Goal: Find contact information: Find contact information

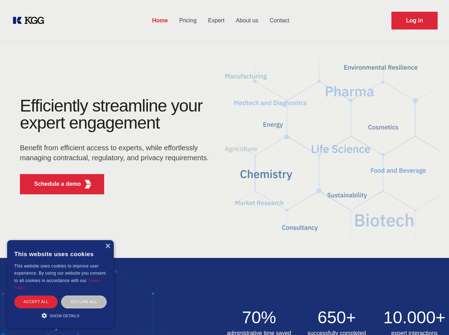
click at [224, 168] on div "Efficiently streamline your expert engagement Benefit from efficient access to …" at bounding box center [117, 148] width 216 height 103
click at [53, 184] on p "Schedule a demo" at bounding box center [57, 184] width 47 height 9
click at [107, 246] on div "× This website uses cookies This website uses cookies to improve user experienc…" at bounding box center [60, 284] width 107 height 88
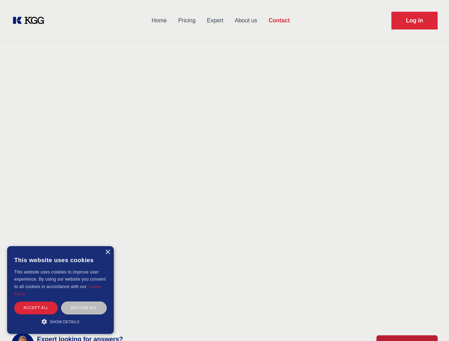
click at [36, 302] on div "Accept all" at bounding box center [35, 308] width 43 height 12
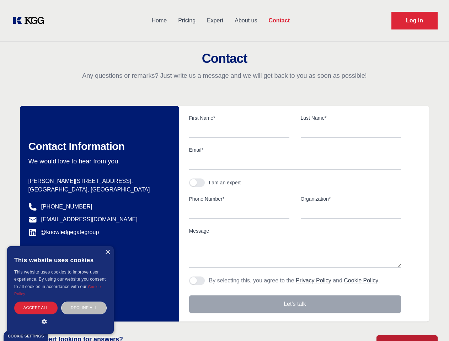
click at [84, 302] on div "Decline all" at bounding box center [84, 308] width 46 height 12
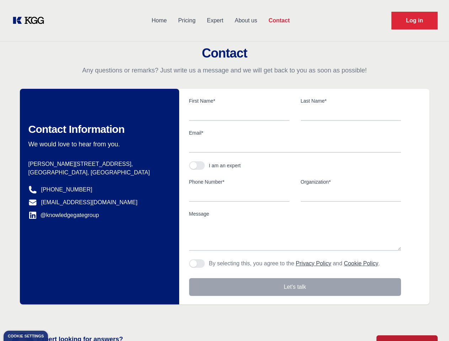
click at [60, 316] on main "Contact Any questions or remarks? Just write us a message and we will get back …" at bounding box center [224, 185] width 449 height 370
